Goal: Task Accomplishment & Management: Manage account settings

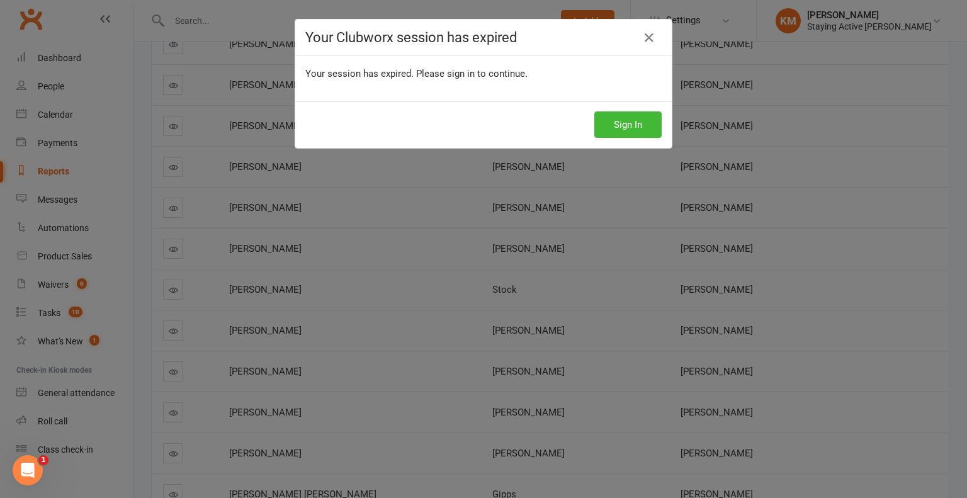
scroll to position [1727, 0]
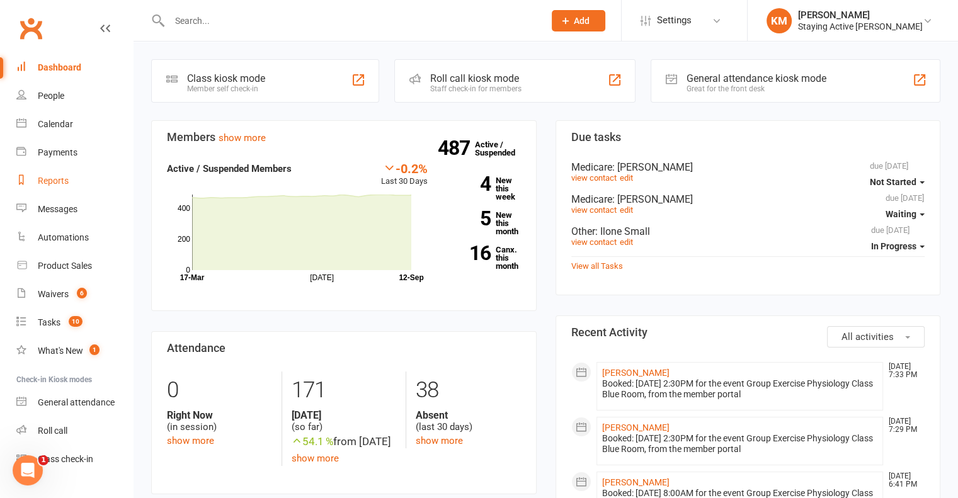
click at [71, 183] on link "Reports" at bounding box center [74, 181] width 116 height 28
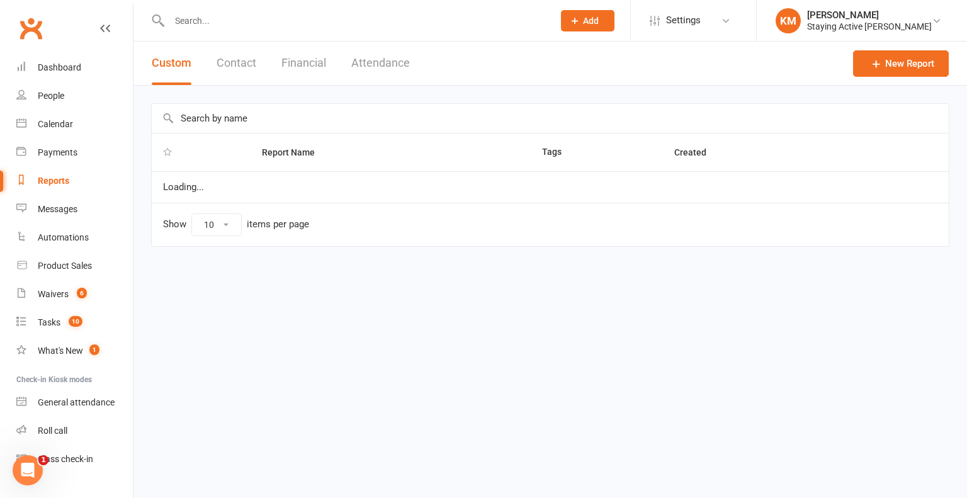
select select "100"
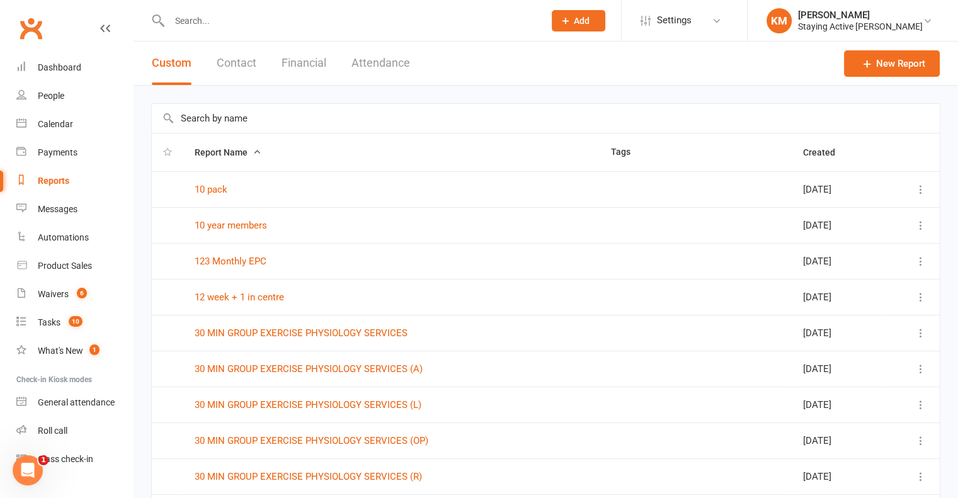
click at [271, 115] on input "text" at bounding box center [546, 118] width 788 height 29
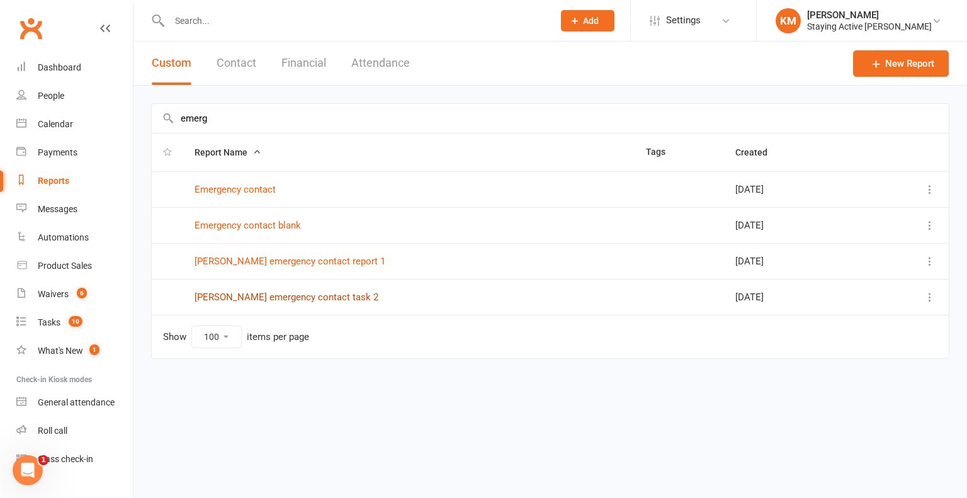
type input "emerg"
click at [275, 293] on link "Kate emergency contact task 2" at bounding box center [287, 297] width 184 height 11
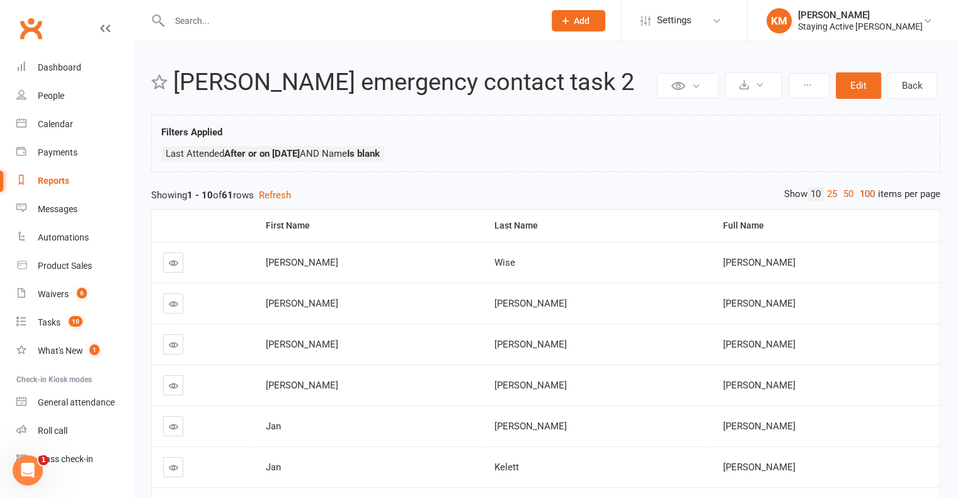
click at [856, 195] on link "100" at bounding box center [866, 194] width 21 height 13
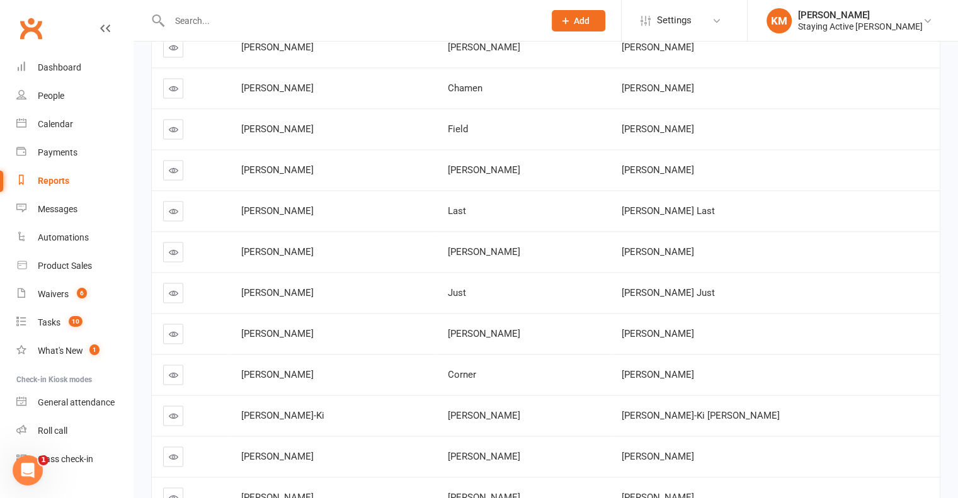
scroll to position [1793, 0]
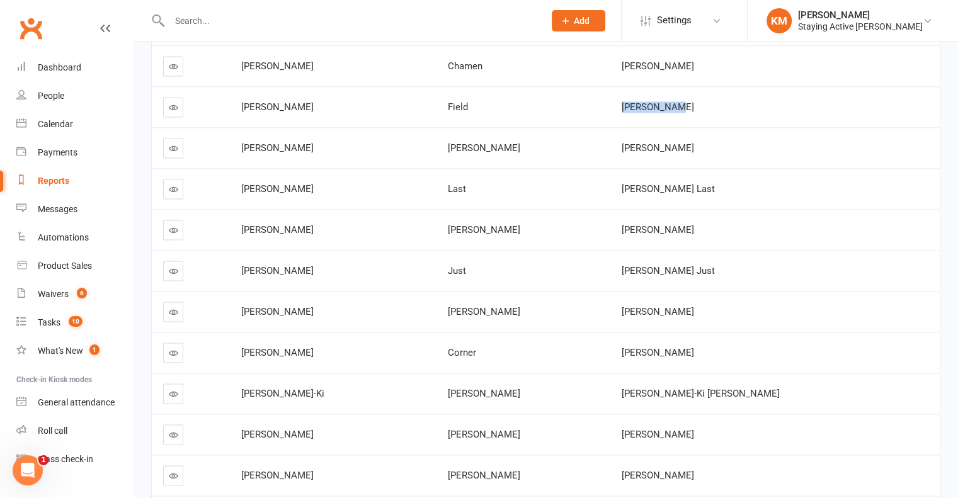
drag, startPoint x: 704, startPoint y: 98, endPoint x: 650, endPoint y: 98, distance: 54.2
click at [650, 98] on td "Carol Field" at bounding box center [774, 106] width 329 height 41
copy span "Carol Field"
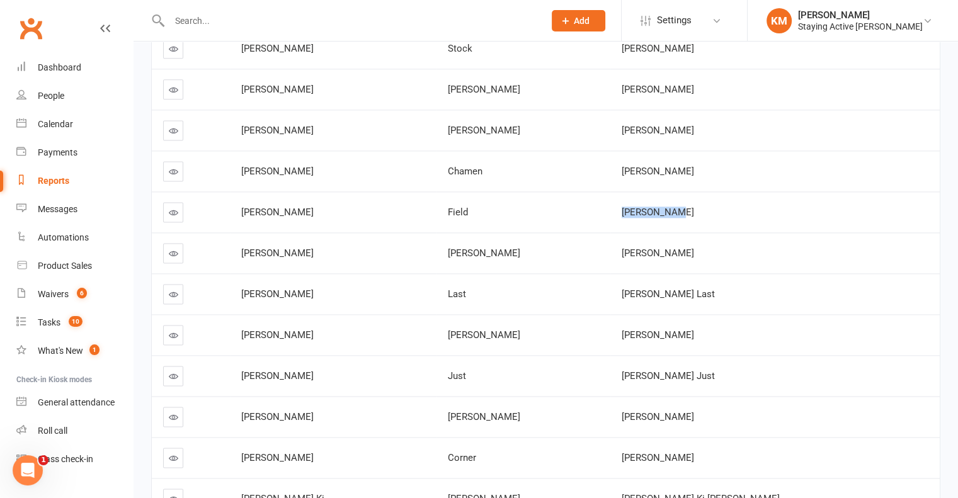
scroll to position [1667, 0]
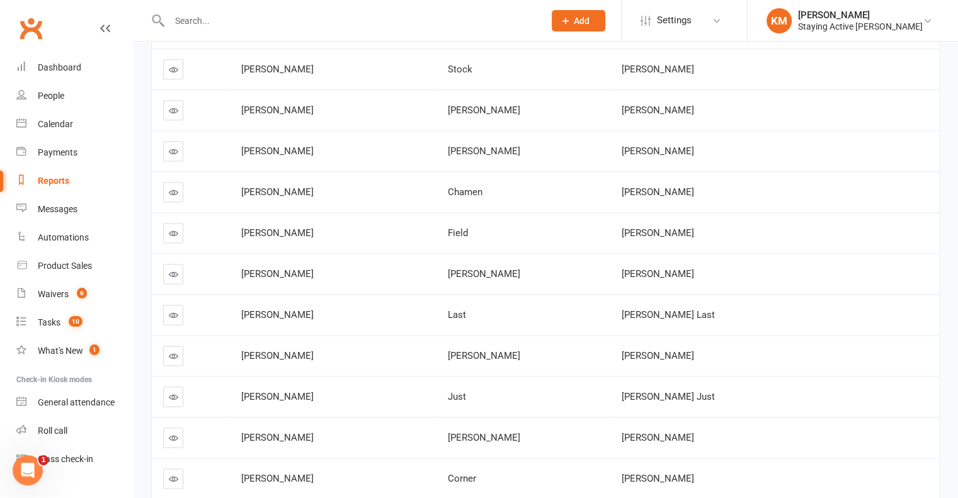
click at [666, 270] on span "[PERSON_NAME]" at bounding box center [658, 273] width 72 height 11
drag, startPoint x: 666, startPoint y: 270, endPoint x: 730, endPoint y: 269, distance: 64.9
click at [694, 269] on span "[PERSON_NAME]" at bounding box center [658, 273] width 72 height 11
copy span "[PERSON_NAME]"
click at [173, 264] on link at bounding box center [173, 274] width 20 height 20
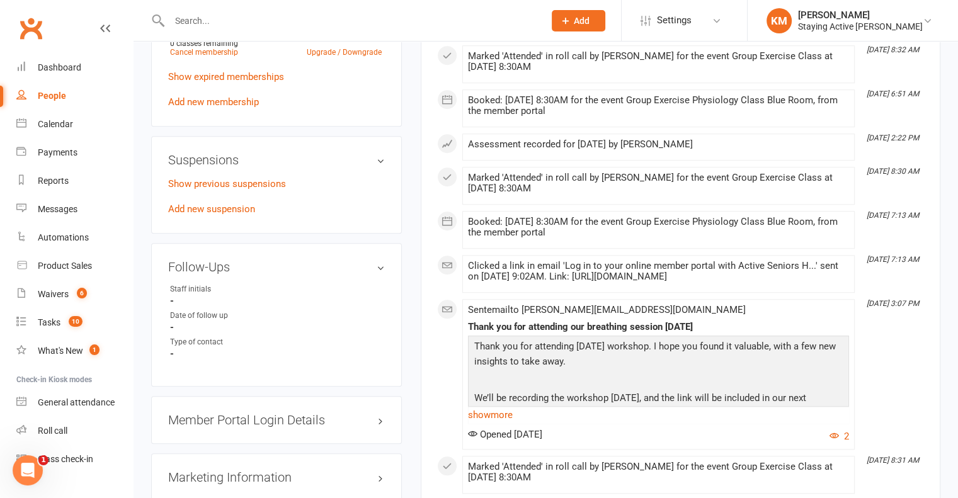
scroll to position [1071, 0]
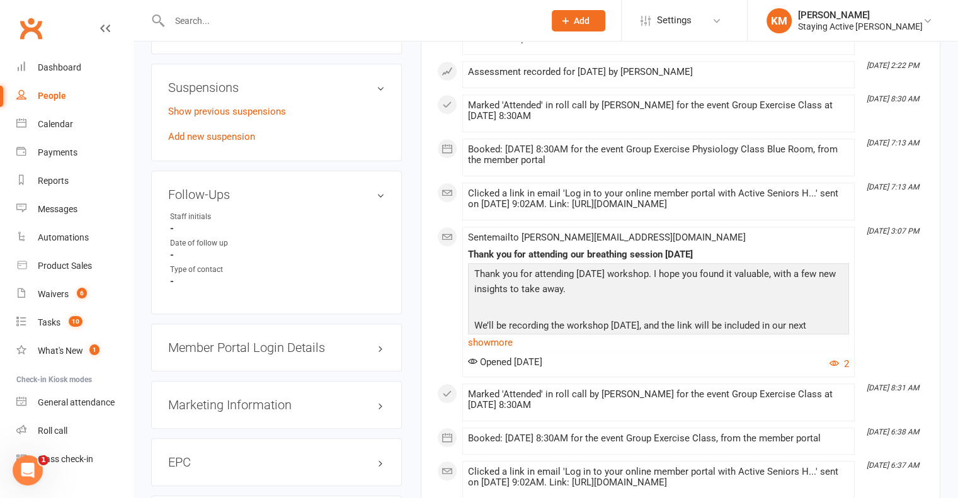
click at [378, 341] on h3 "Member Portal Login Details" at bounding box center [276, 348] width 217 height 14
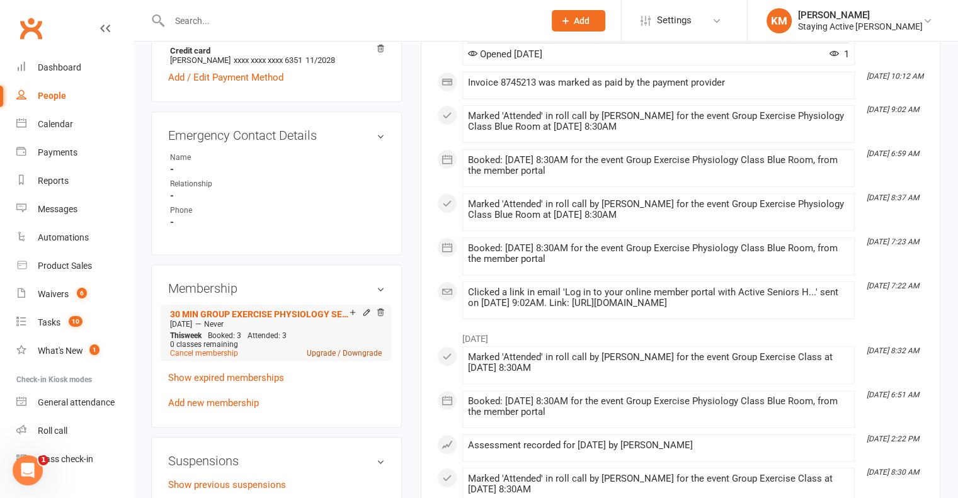
scroll to position [630, 0]
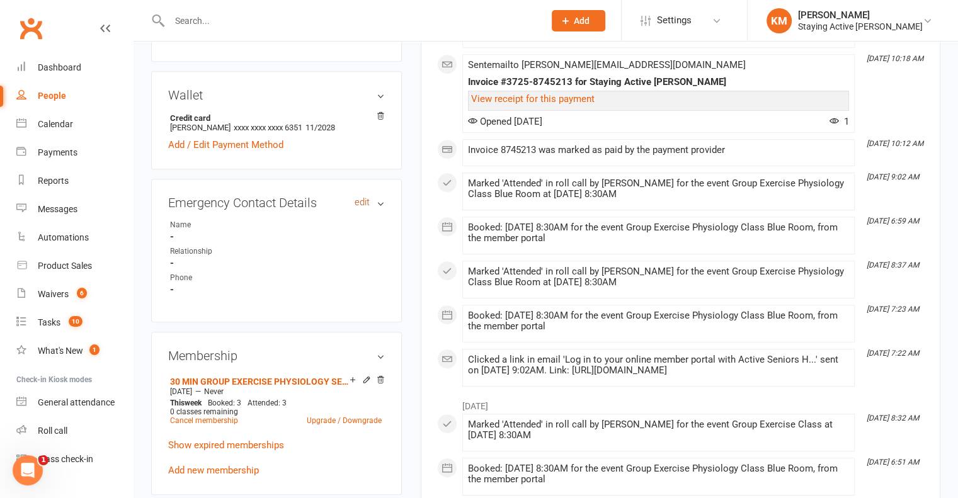
click at [360, 197] on link "edit" at bounding box center [362, 202] width 15 height 11
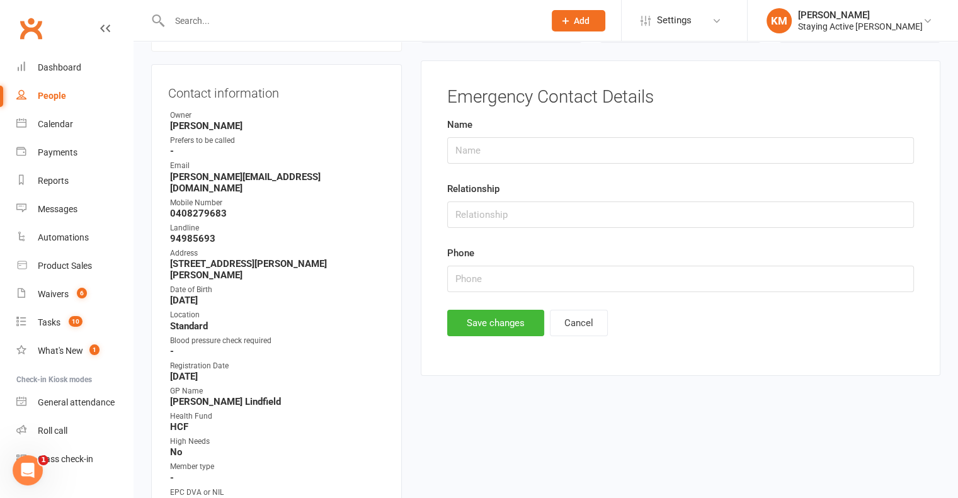
scroll to position [123, 0]
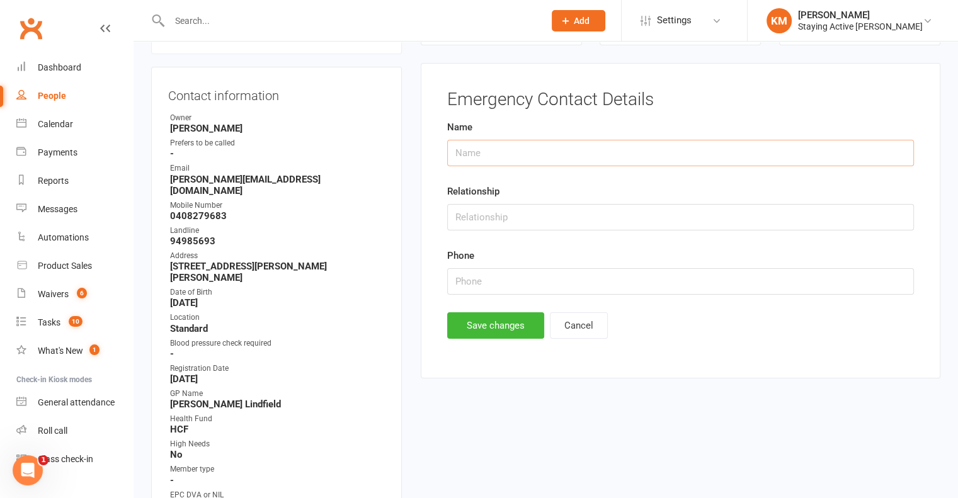
click at [465, 156] on input "text" at bounding box center [680, 153] width 467 height 26
type input "Margaret Chamen"
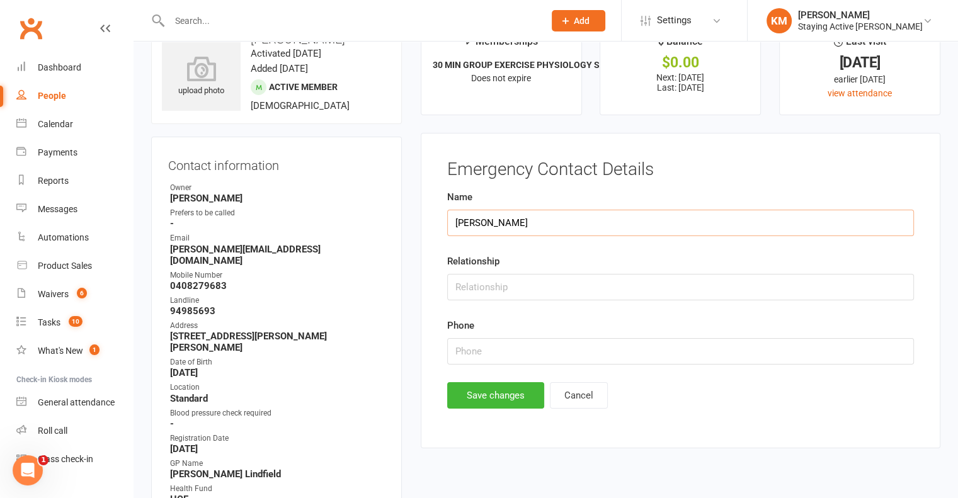
scroll to position [0, 0]
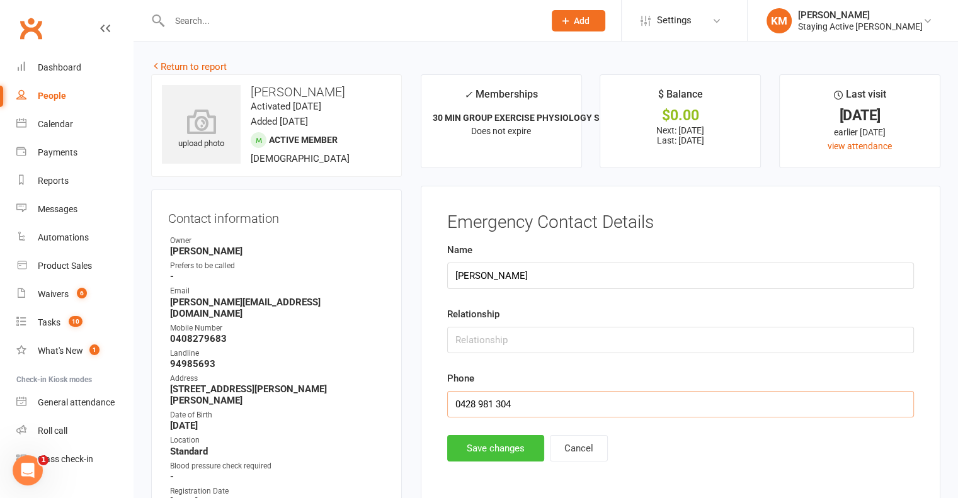
type input "0428 981 304"
click at [487, 455] on button "Save changes" at bounding box center [495, 448] width 97 height 26
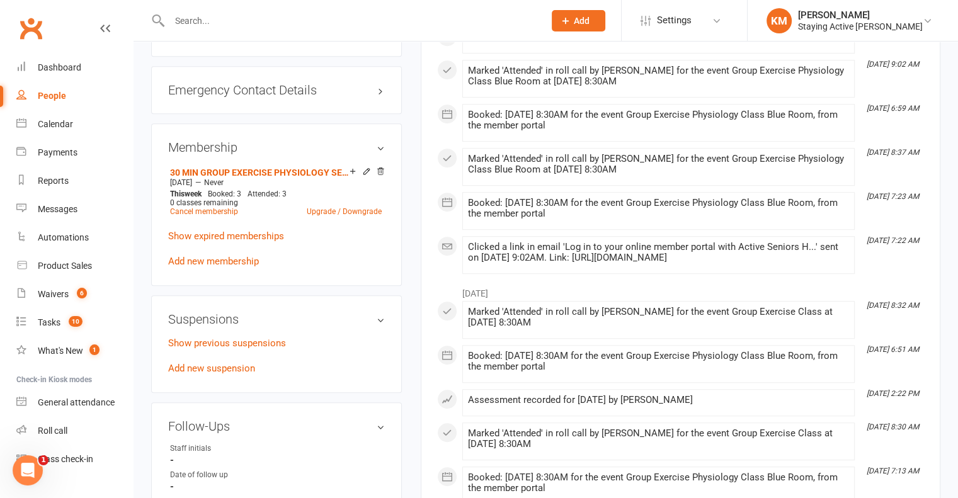
scroll to position [756, 0]
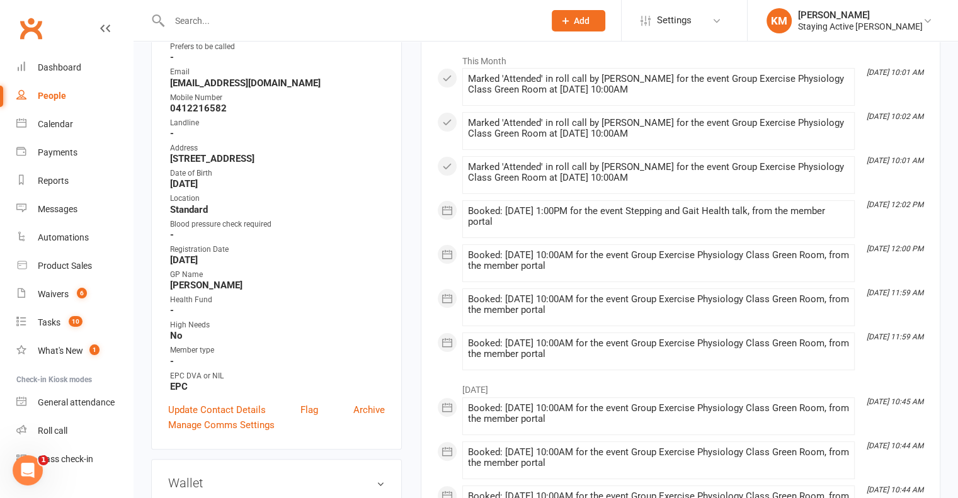
scroll to position [504, 0]
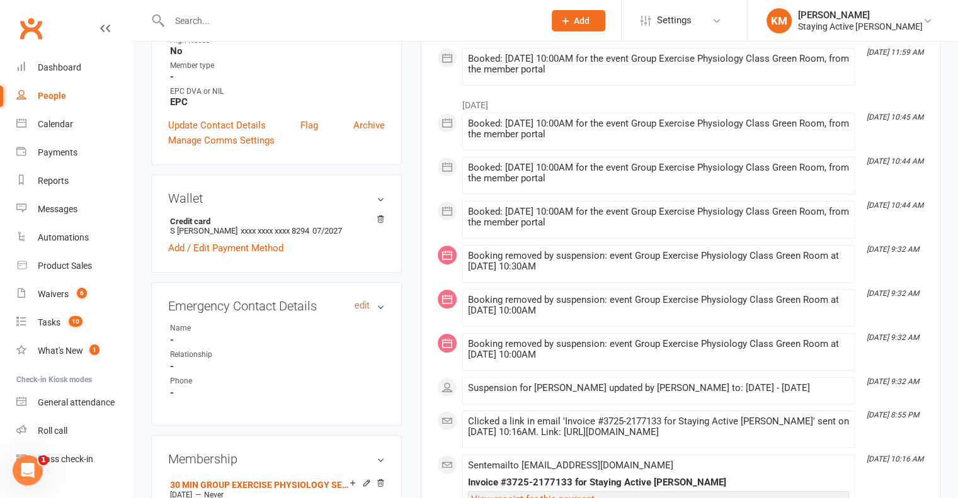
click at [360, 311] on link "edit" at bounding box center [362, 305] width 15 height 11
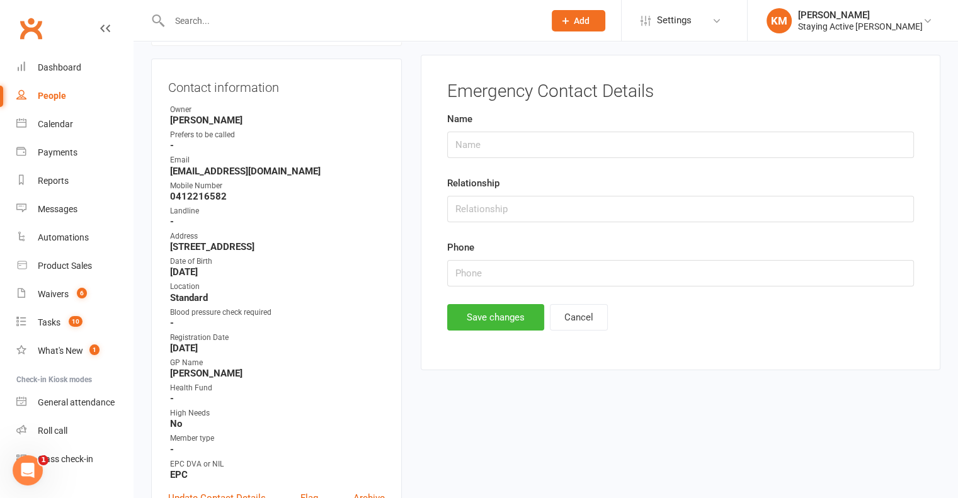
scroll to position [123, 0]
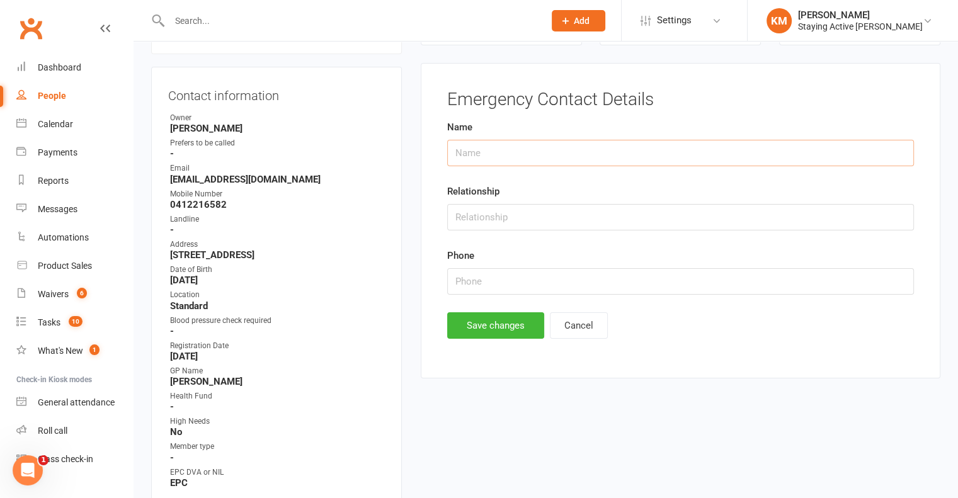
click at [668, 149] on input "text" at bounding box center [680, 153] width 467 height 26
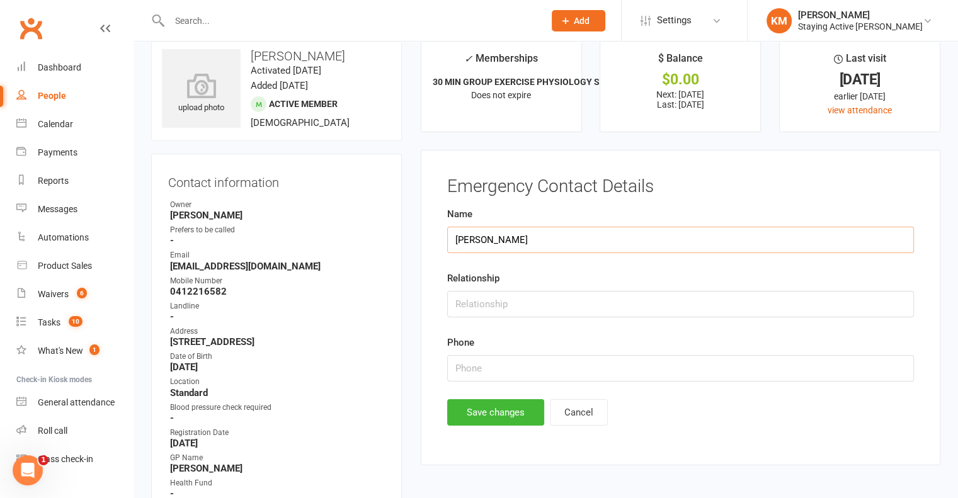
scroll to position [0, 0]
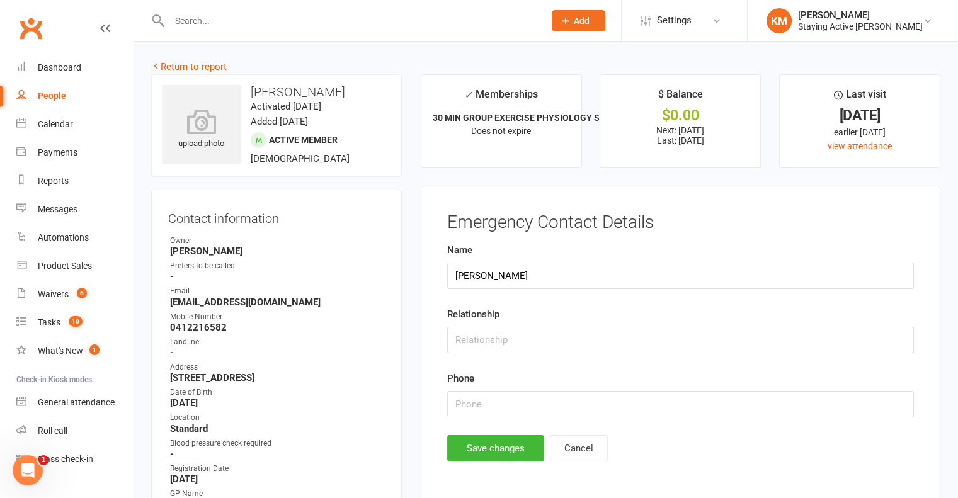
click at [363, 88] on h3 "[PERSON_NAME]" at bounding box center [276, 92] width 229 height 14
copy h3 "[PERSON_NAME]"
click at [529, 279] on input "[PERSON_NAME]" at bounding box center [680, 276] width 467 height 26
paste input "[PERSON_NAME]"
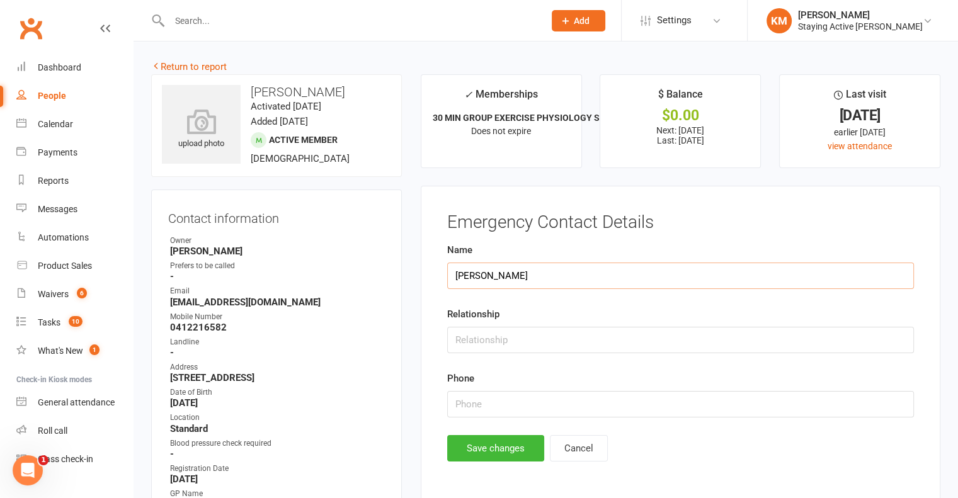
type input "[PERSON_NAME]"
click at [347, 91] on h3 "[PERSON_NAME]" at bounding box center [276, 92] width 229 height 14
drag, startPoint x: 347, startPoint y: 91, endPoint x: 275, endPoint y: 89, distance: 72.4
click at [275, 89] on h3 "[PERSON_NAME]" at bounding box center [276, 92] width 229 height 14
copy h3 "[PERSON_NAME]"
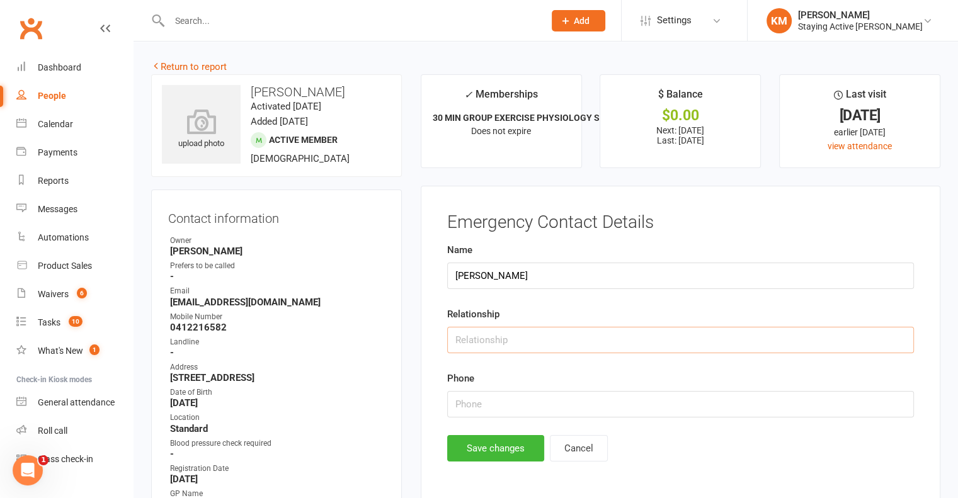
click at [499, 336] on input "text" at bounding box center [680, 340] width 467 height 26
type input "Wife"
type input "0403 992 676"
click at [486, 435] on button "Save changes" at bounding box center [495, 448] width 97 height 26
